Goal: Task Accomplishment & Management: Use online tool/utility

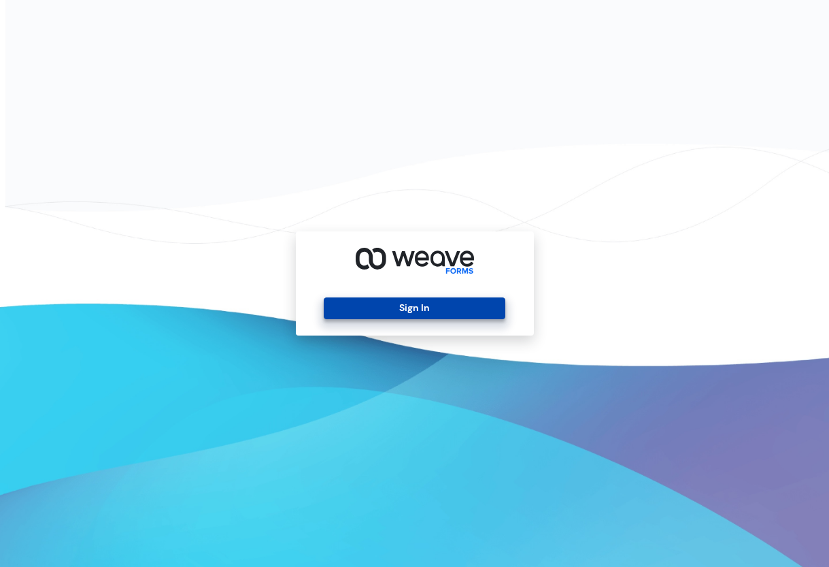
click at [403, 308] on button "Sign In" at bounding box center [415, 308] width 182 height 22
